Goal: Task Accomplishment & Management: Manage account settings

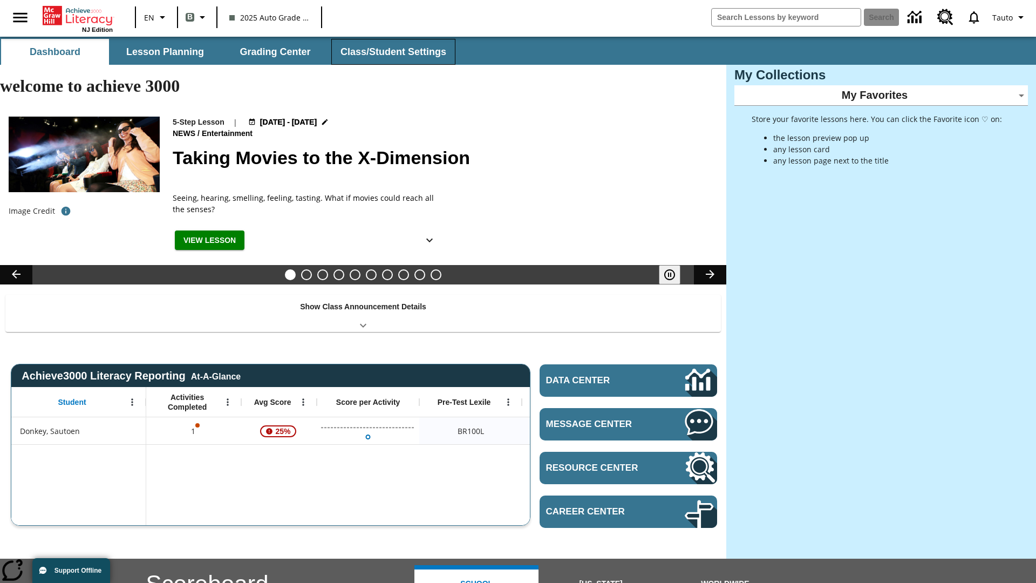
click at [392, 52] on button "Class/Student Settings" at bounding box center [393, 52] width 124 height 26
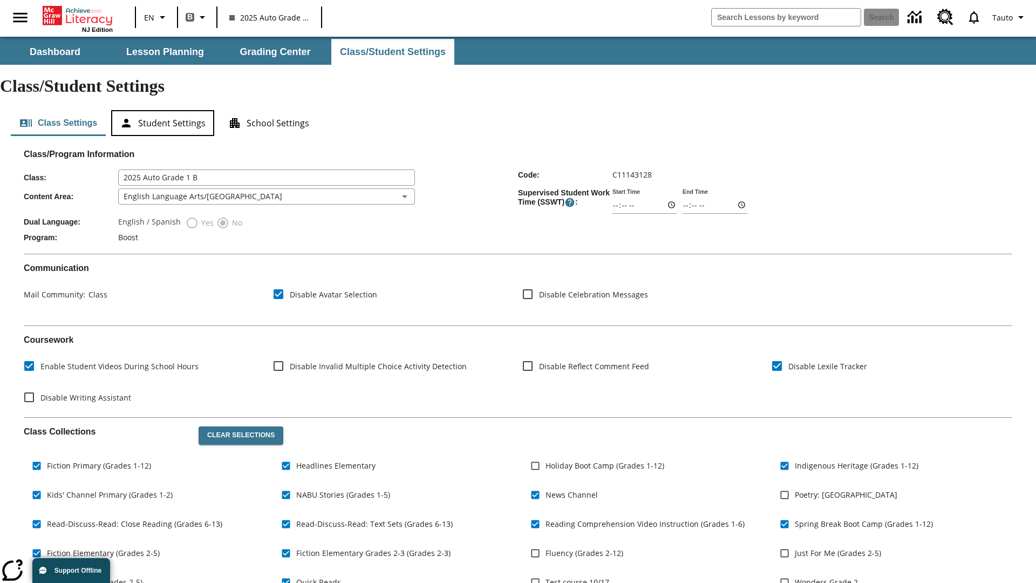
click at [162, 110] on button "Student Settings" at bounding box center [162, 123] width 103 height 26
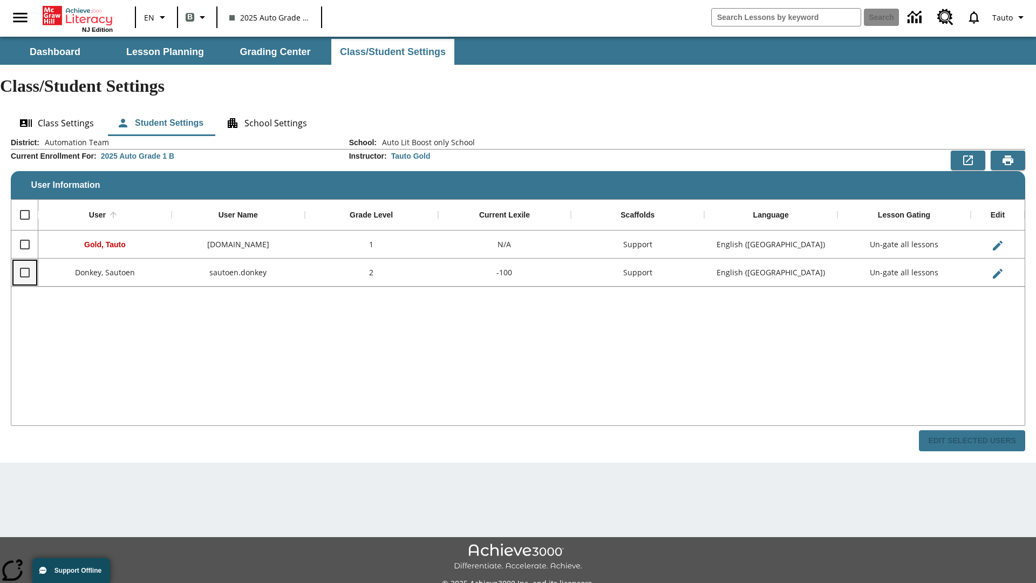
click at [24, 261] on input "Select row" at bounding box center [24, 272] width 23 height 23
checkbox input "true"
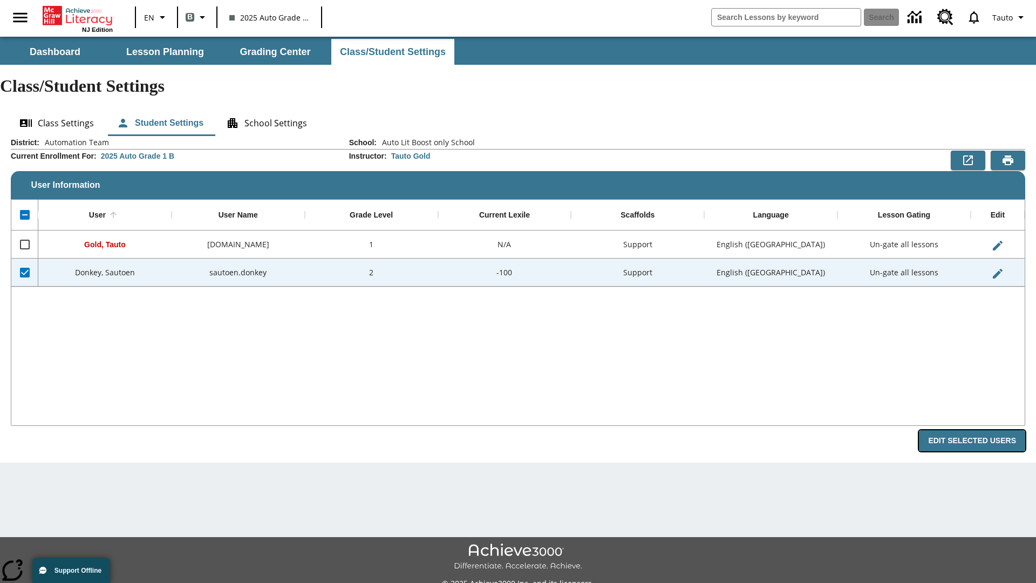
click at [976, 430] on button "Edit Selected Users" at bounding box center [972, 440] width 106 height 21
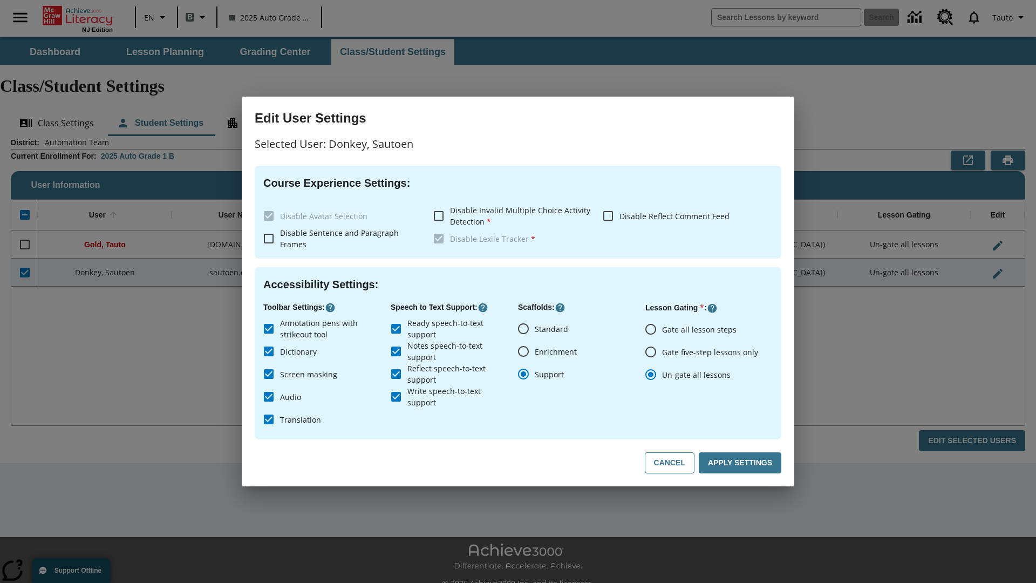
click at [651, 329] on input "Gate all lesson steps" at bounding box center [650, 329] width 23 height 23
radio input "true"
click at [742, 463] on button "Apply Settings" at bounding box center [740, 462] width 83 height 21
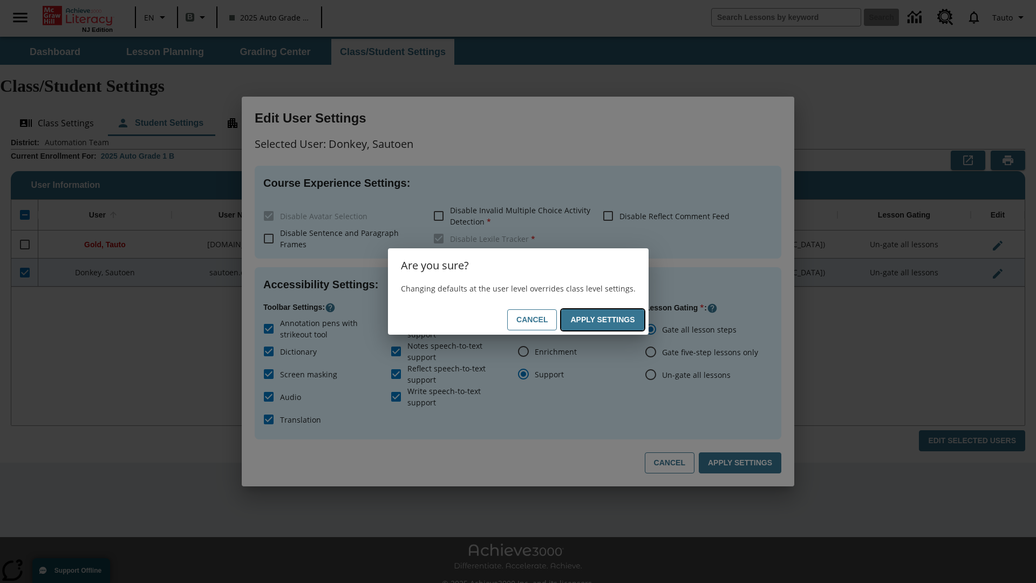
click at [604, 319] on button "Apply Settings" at bounding box center [602, 319] width 83 height 21
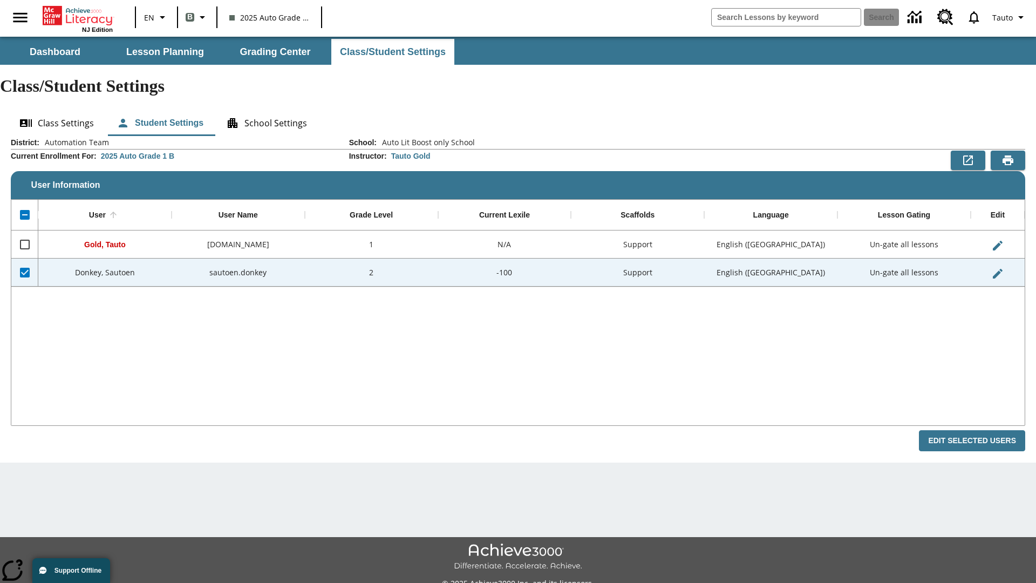
checkbox input "false"
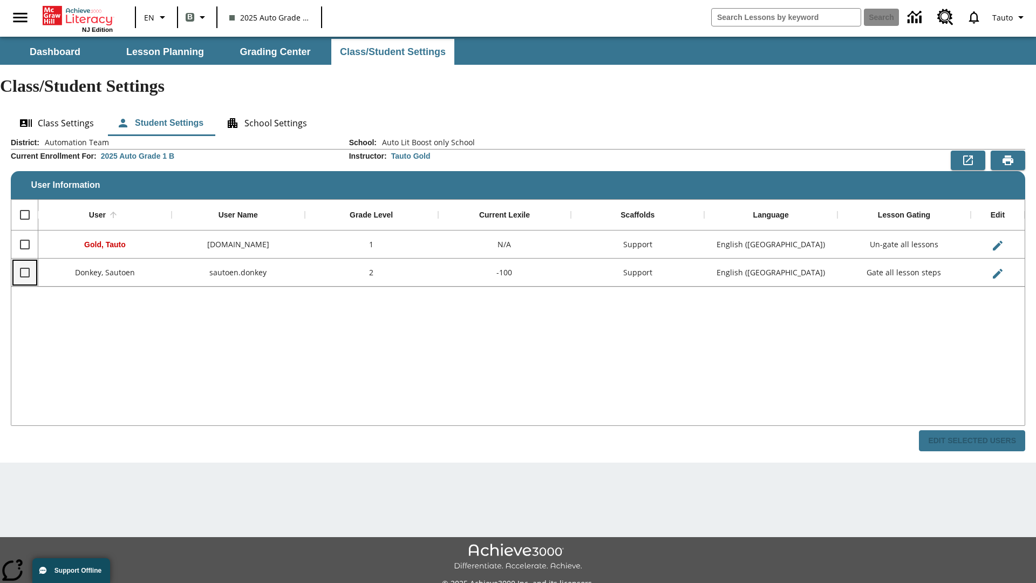
click at [24, 261] on input "Select row" at bounding box center [24, 272] width 23 height 23
checkbox input "true"
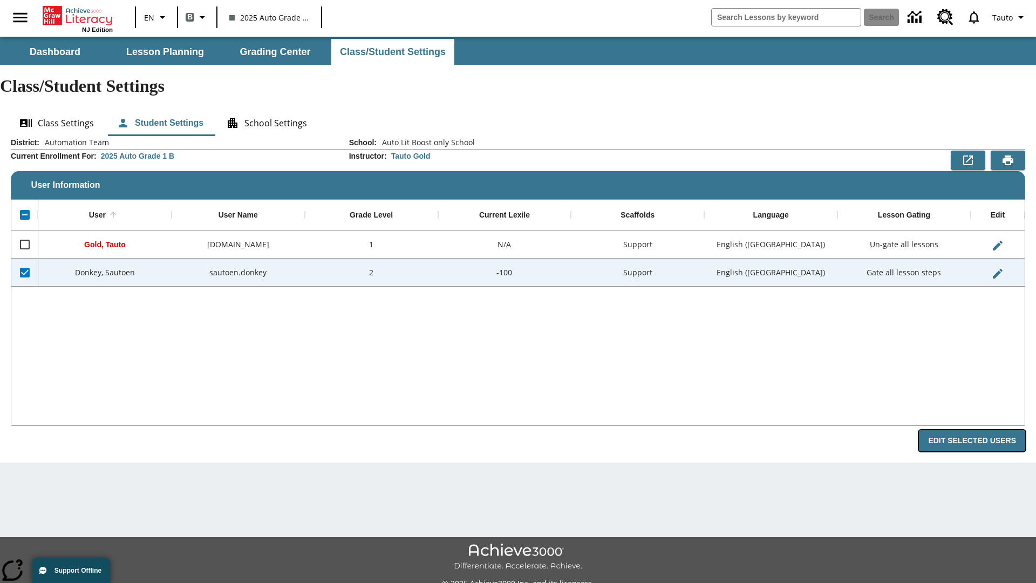
click at [976, 430] on button "Edit Selected Users" at bounding box center [972, 440] width 106 height 21
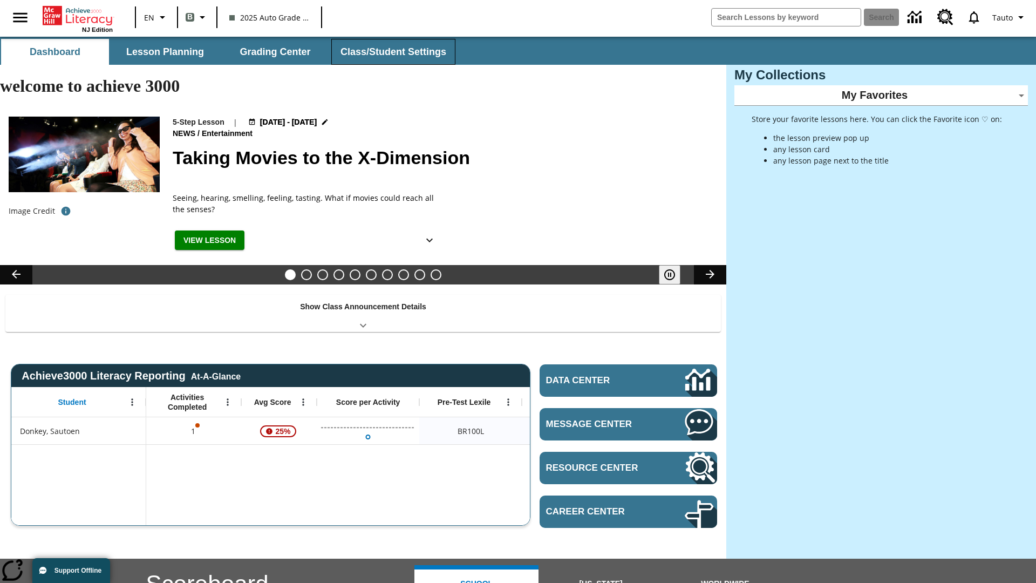
click at [392, 52] on button "Class/Student Settings" at bounding box center [393, 52] width 124 height 26
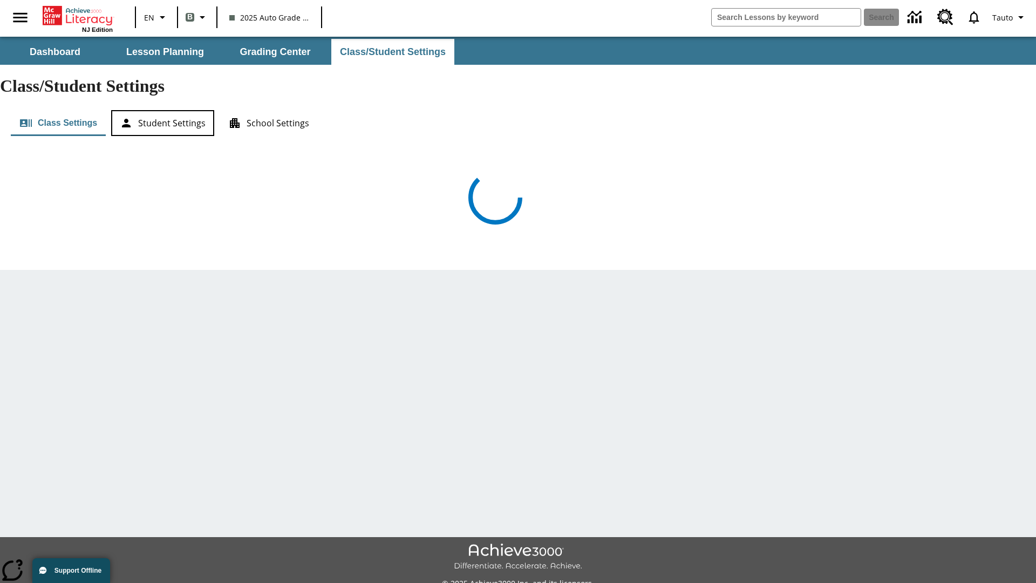
click at [162, 110] on button "Student Settings" at bounding box center [162, 123] width 103 height 26
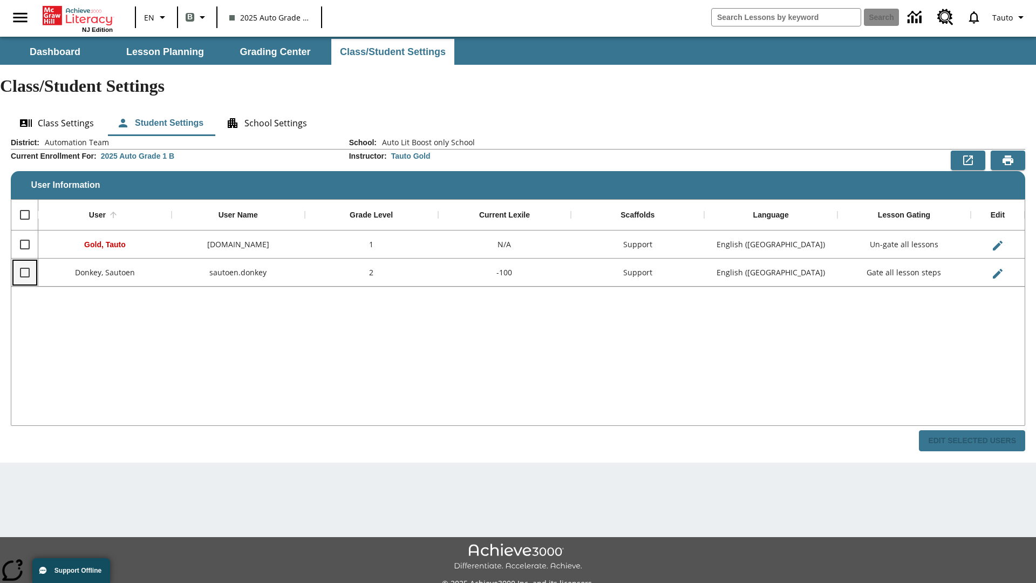
click at [24, 261] on input "Select row" at bounding box center [24, 272] width 23 height 23
checkbox input "true"
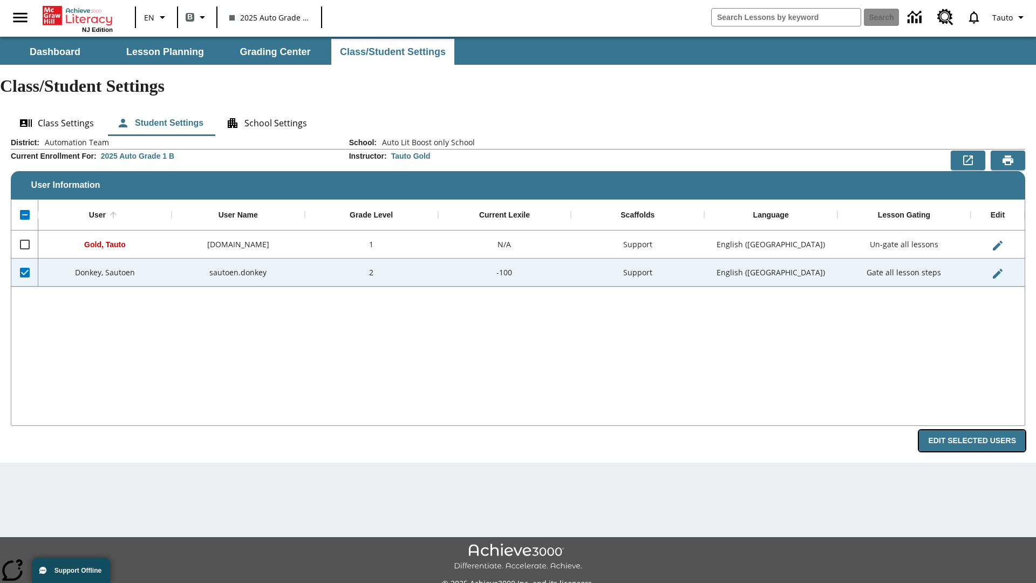
click at [976, 430] on button "Edit Selected Users" at bounding box center [972, 440] width 106 height 21
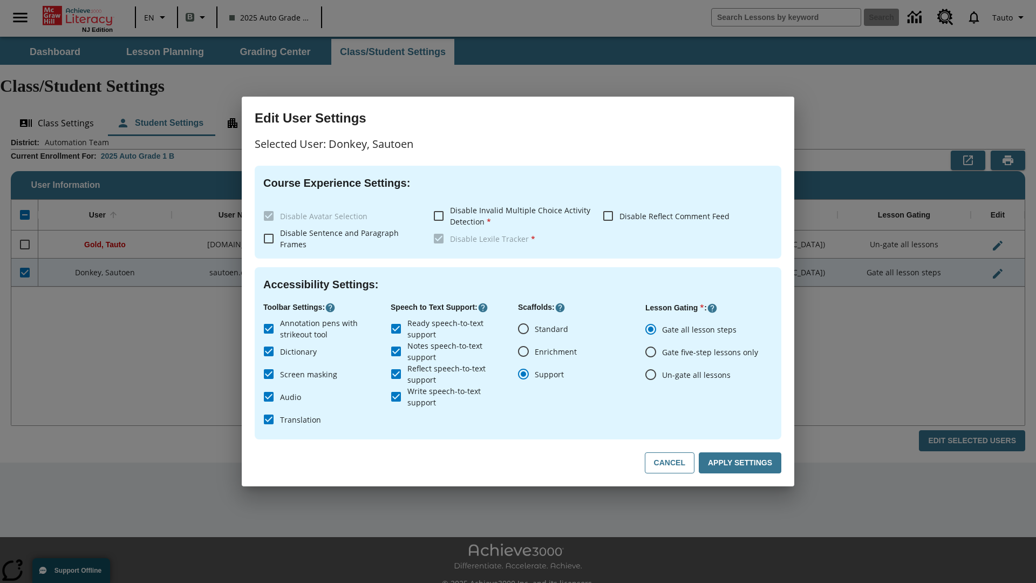
click at [651, 374] on input "Un-gate all lessons" at bounding box center [650, 374] width 23 height 23
radio input "true"
click at [742, 463] on button "Apply Settings" at bounding box center [740, 462] width 83 height 21
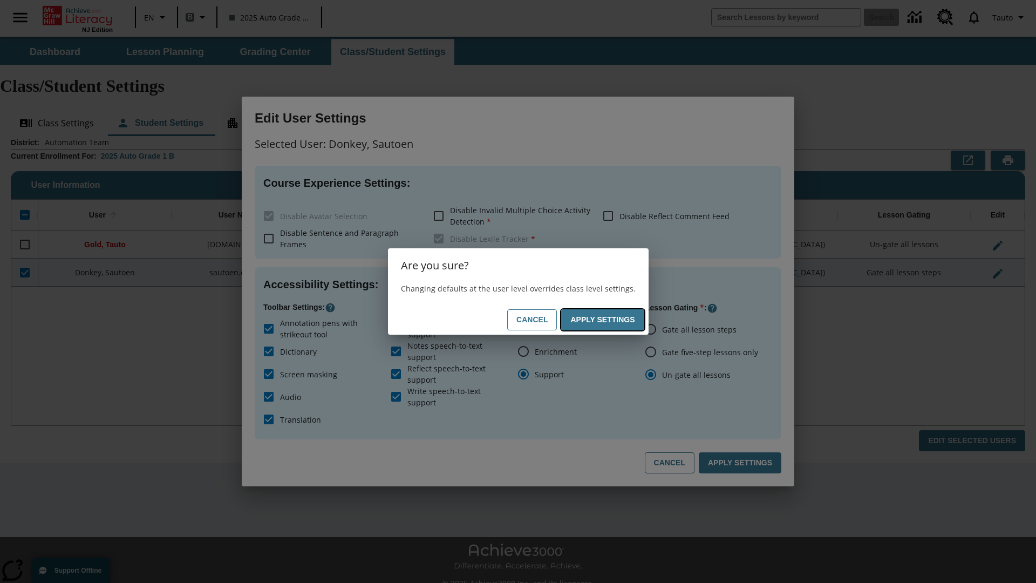
click at [604, 319] on button "Apply Settings" at bounding box center [602, 319] width 83 height 21
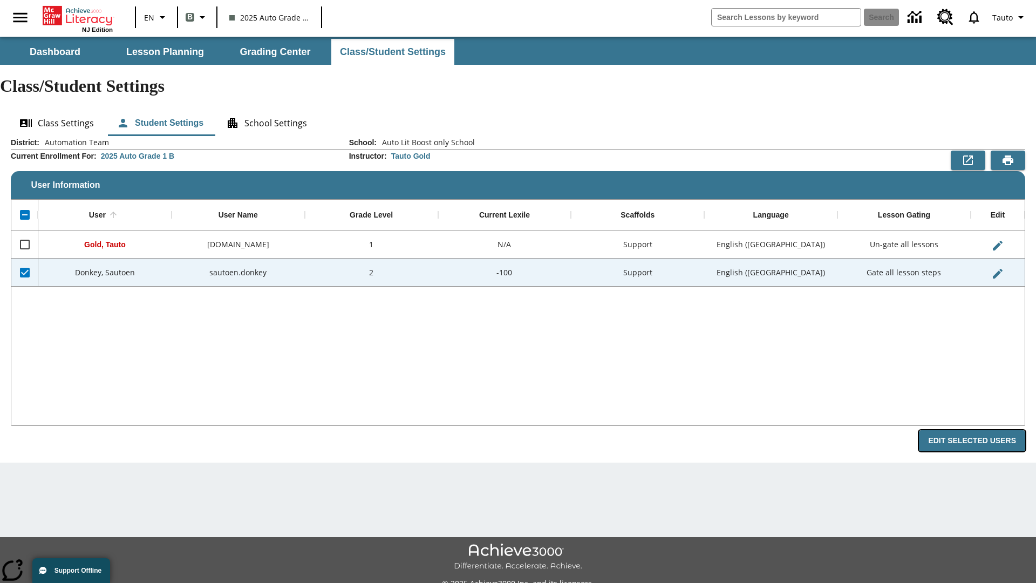
radio input "true"
checkbox input "false"
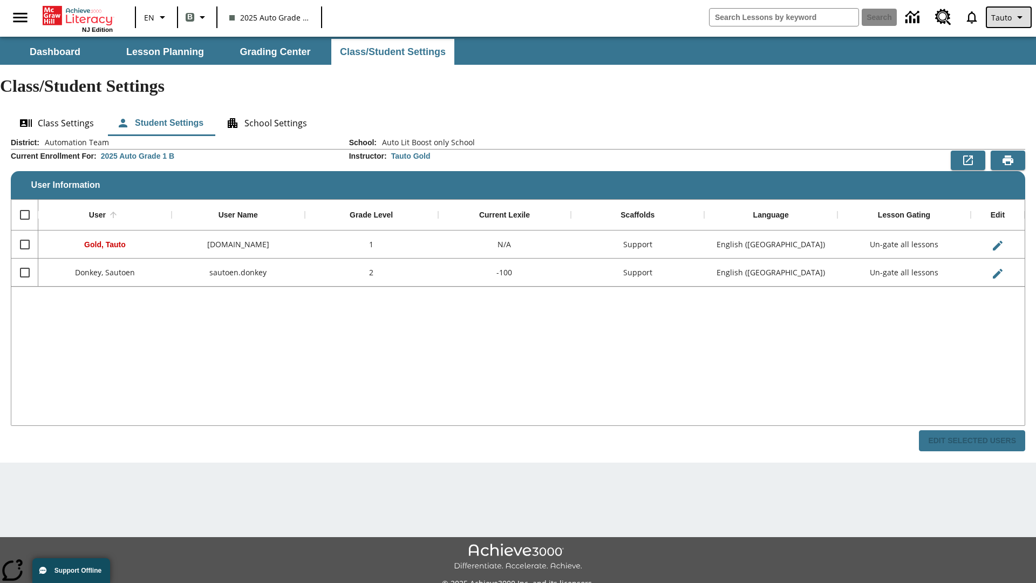
click at [1009, 17] on span "Tauto" at bounding box center [1001, 17] width 21 height 11
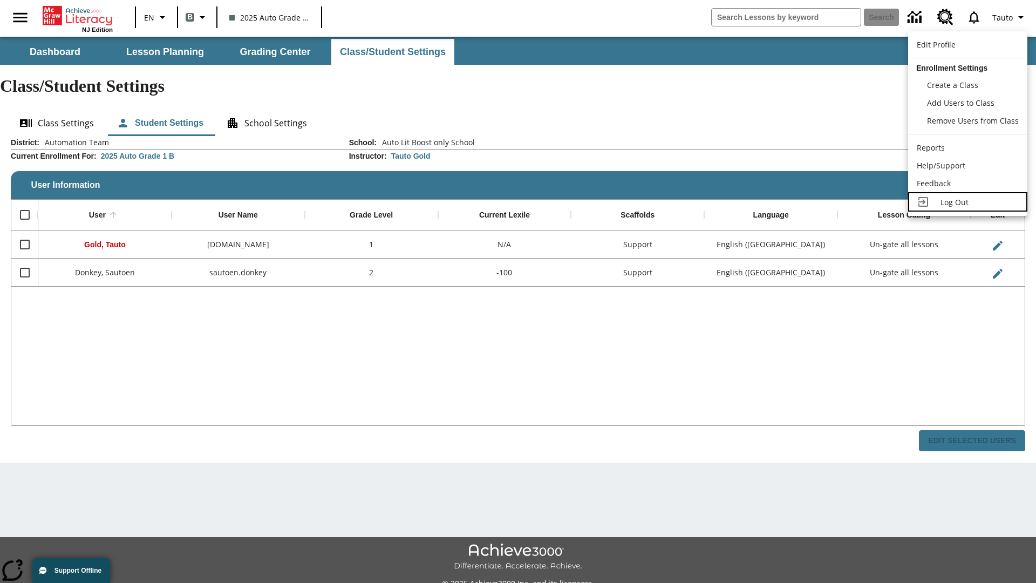
click at [967, 202] on span "Log Out" at bounding box center [954, 202] width 28 height 10
